Goal: Information Seeking & Learning: Find specific fact

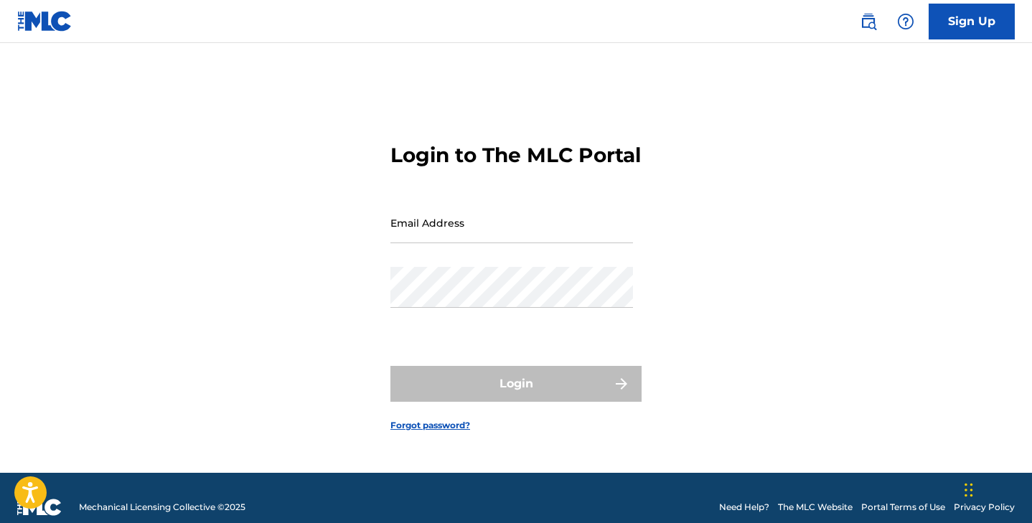
click at [416, 243] on input "Email Address" at bounding box center [512, 222] width 243 height 41
click at [858, 22] on link at bounding box center [868, 21] width 29 height 29
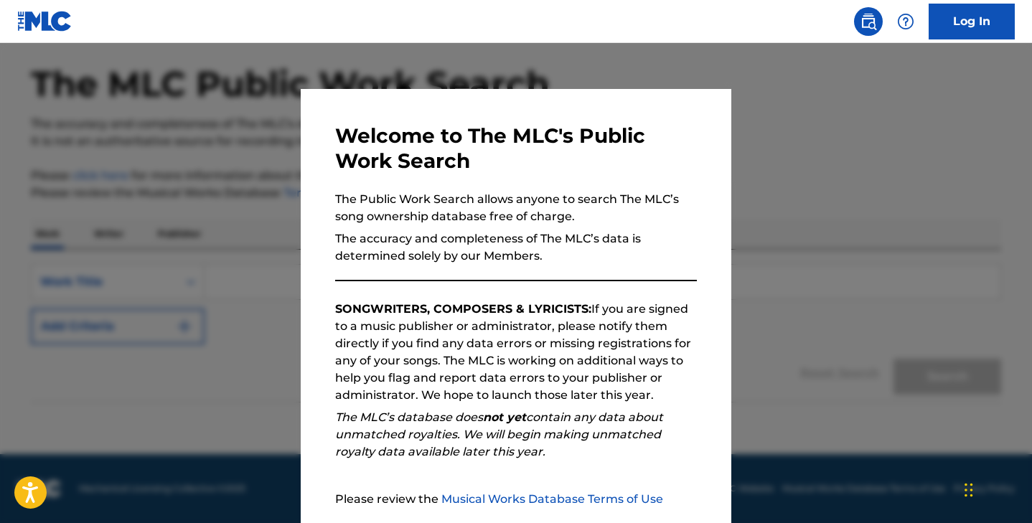
scroll to position [134, 0]
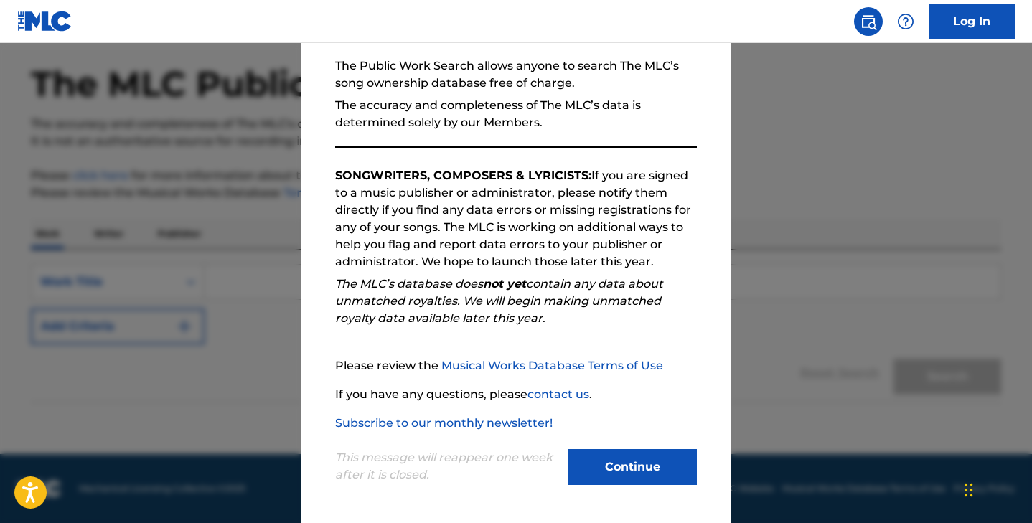
click at [621, 474] on button "Continue" at bounding box center [632, 467] width 129 height 36
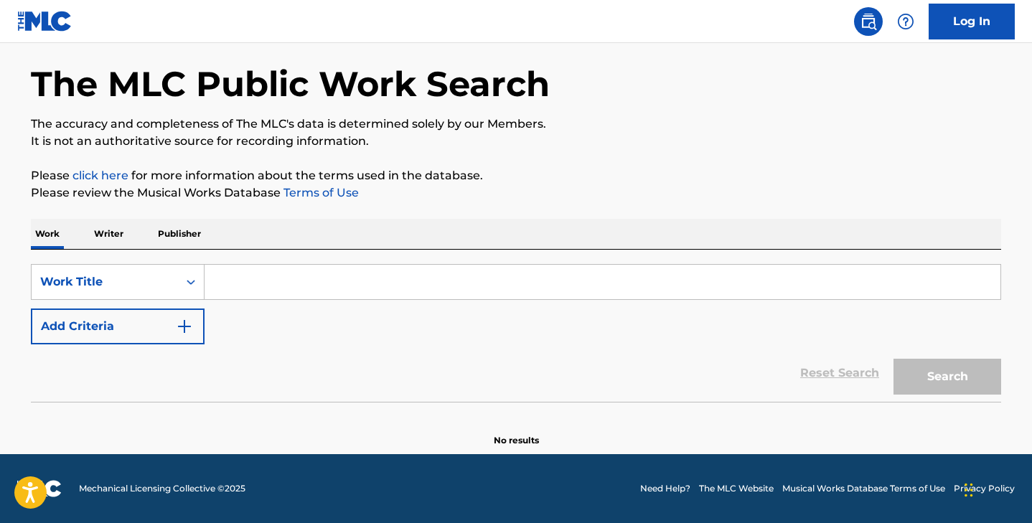
click at [390, 279] on input "Search Form" at bounding box center [603, 282] width 796 height 34
paste input "Good Ass Day"
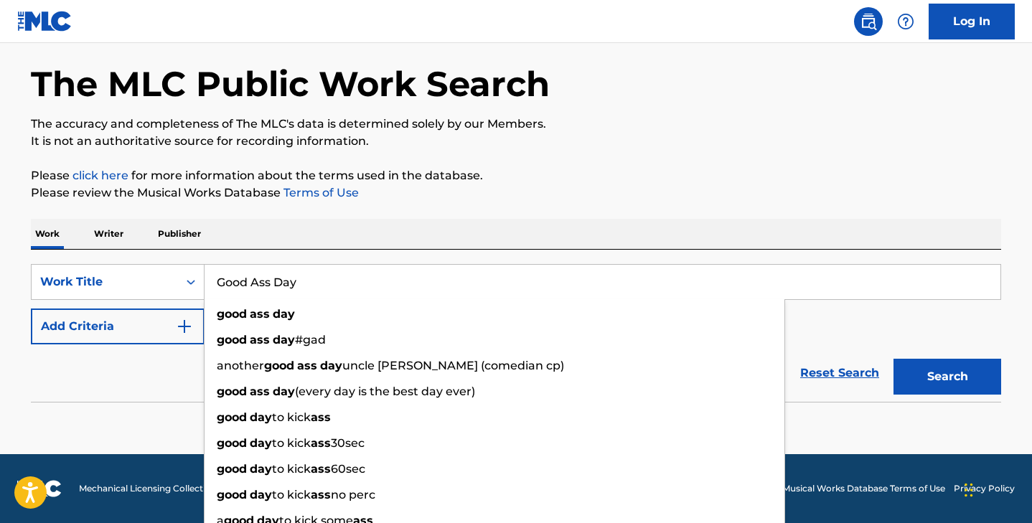
type input "Good Ass Day"
click at [177, 318] on img "Search Form" at bounding box center [184, 326] width 17 height 17
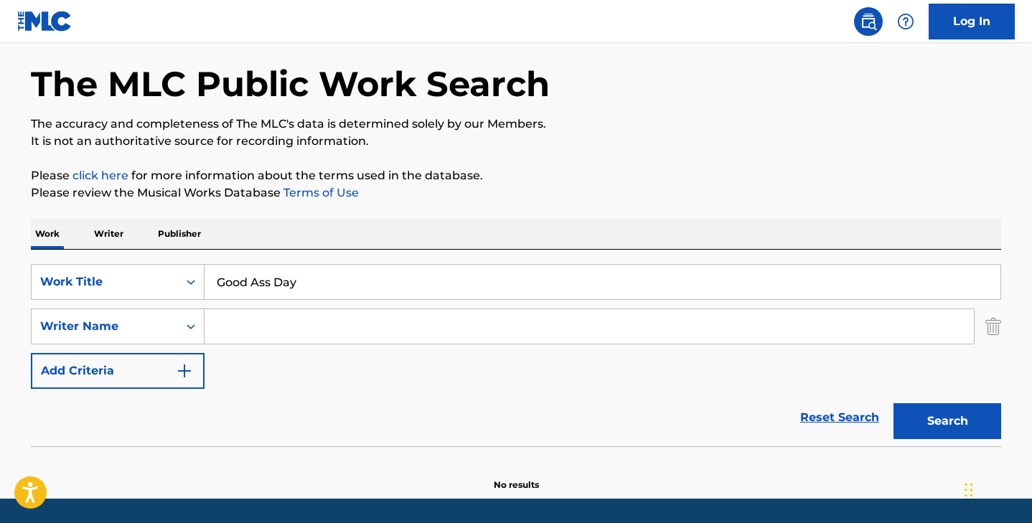
click at [237, 326] on input "Search Form" at bounding box center [590, 326] width 770 height 34
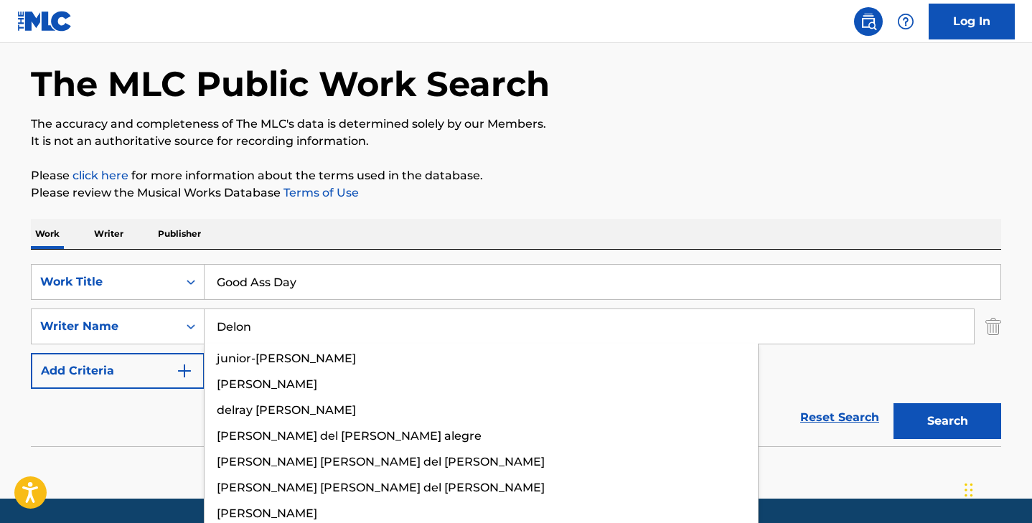
type input "Delon"
click at [894, 403] on button "Search" at bounding box center [948, 421] width 108 height 36
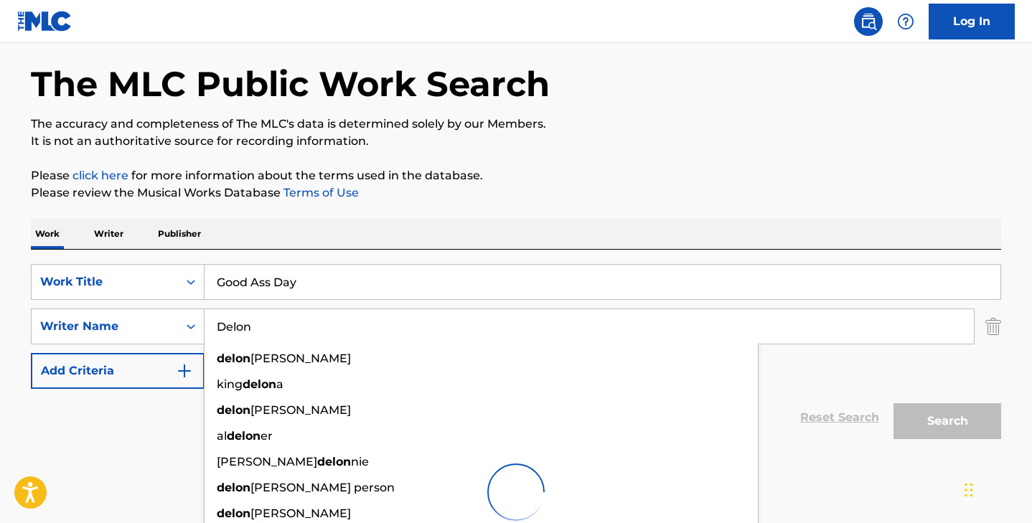
click at [388, 190] on p "Please review the Musical Works Database Terms of Use" at bounding box center [516, 192] width 971 height 17
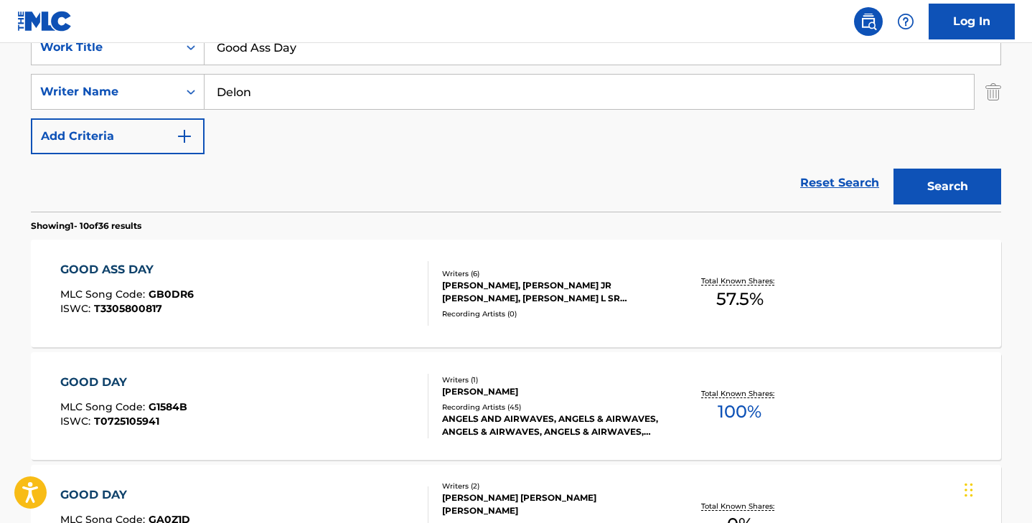
scroll to position [349, 0]
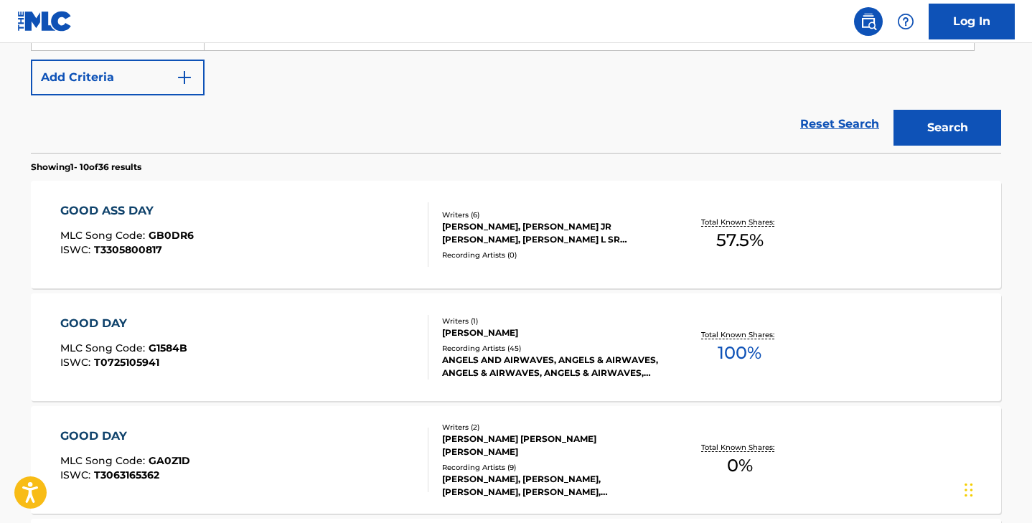
click at [330, 243] on div "GOOD ASS DAY MLC Song Code : GB0DR6 ISWC : T3305800817" at bounding box center [244, 234] width 369 height 65
